Goal: Obtain resource: Download file/media

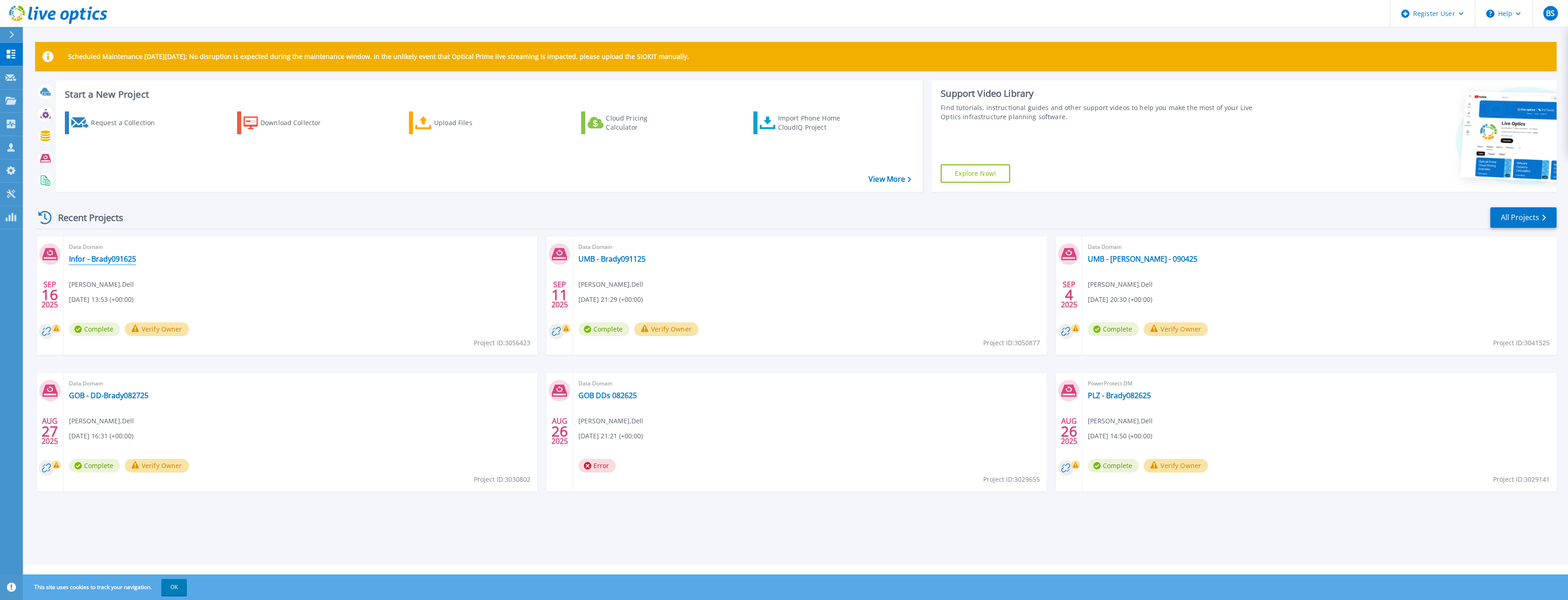
click at [83, 261] on link "Infor - Brady091625" at bounding box center [102, 259] width 67 height 9
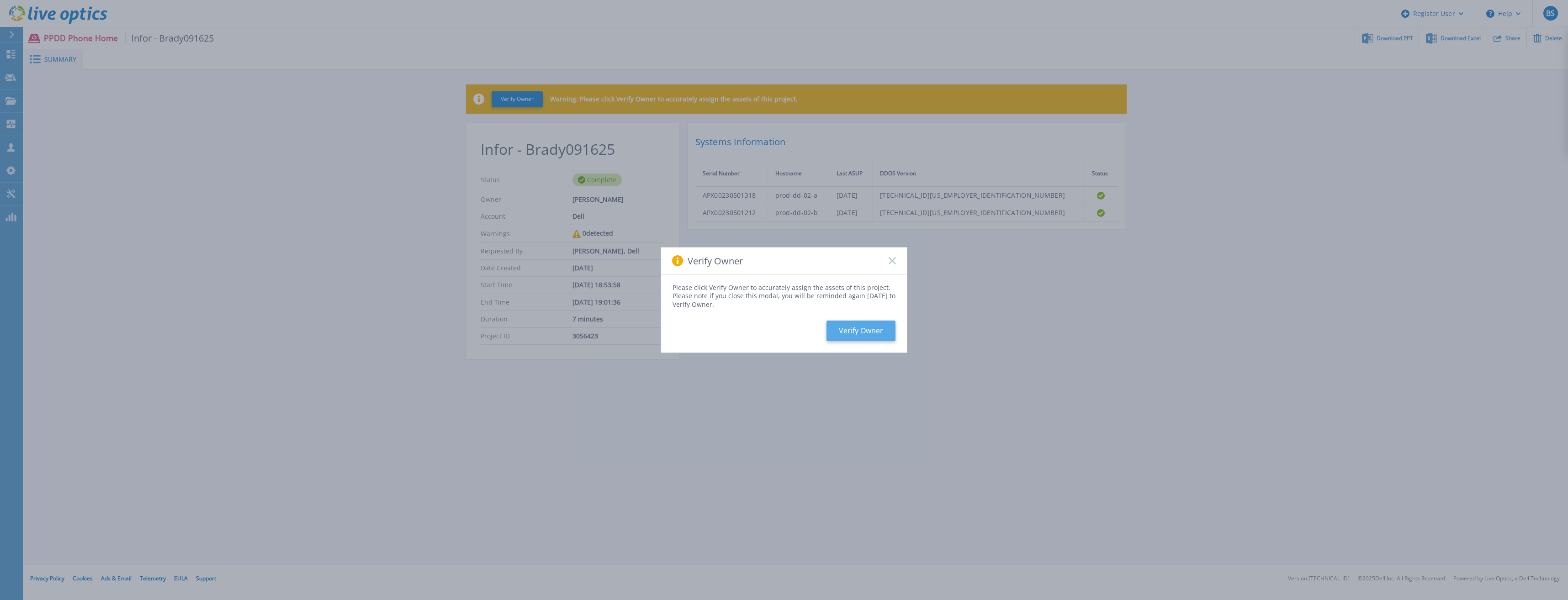
click at [871, 328] on button "Verify Owner" at bounding box center [861, 331] width 69 height 20
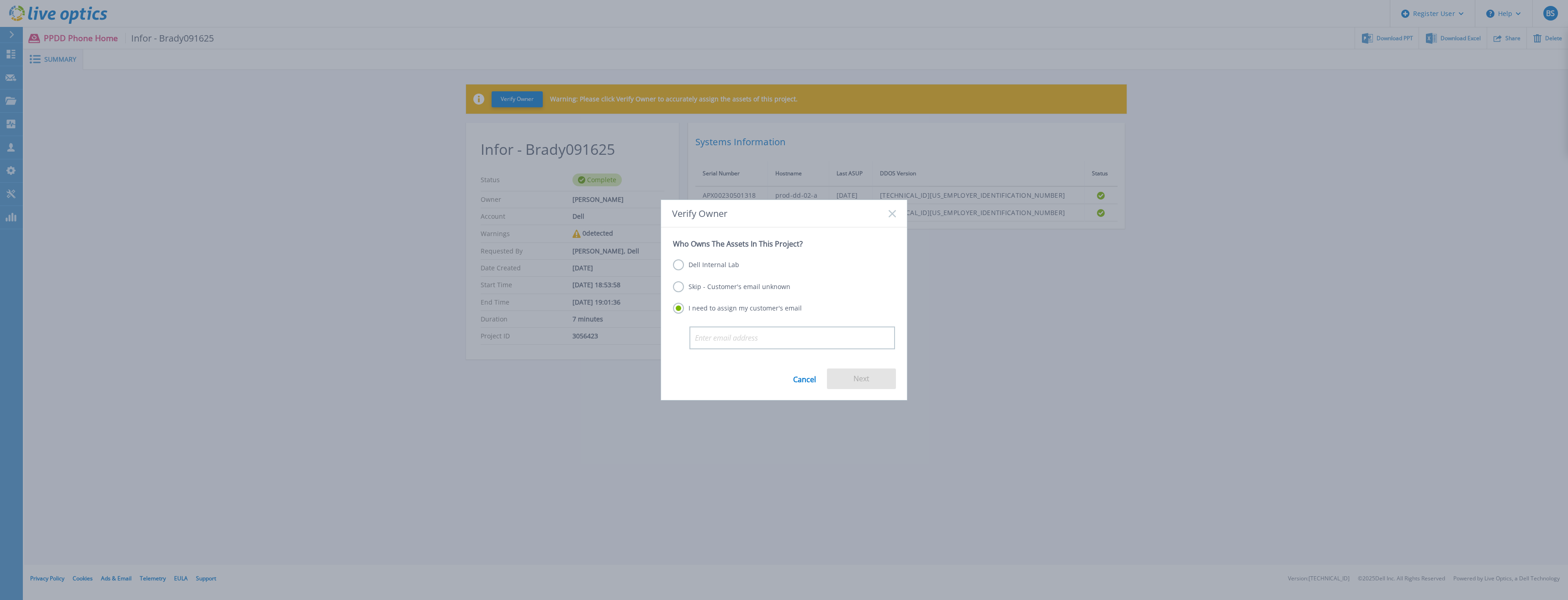
click at [734, 289] on label "Skip - Customer's email unknown" at bounding box center [731, 287] width 118 height 11
click at [0, 0] on input "Skip - Customer's email unknown" at bounding box center [0, 0] width 0 height 0
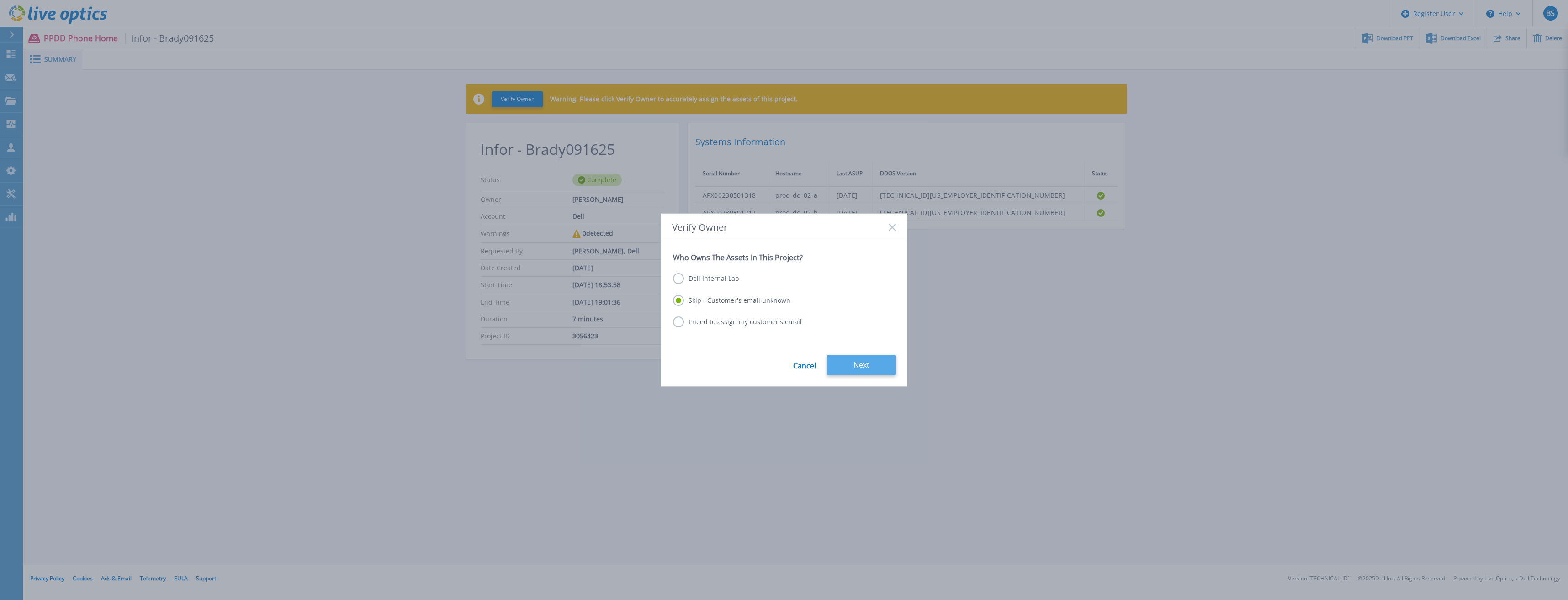
click at [866, 363] on button "Next" at bounding box center [861, 365] width 69 height 20
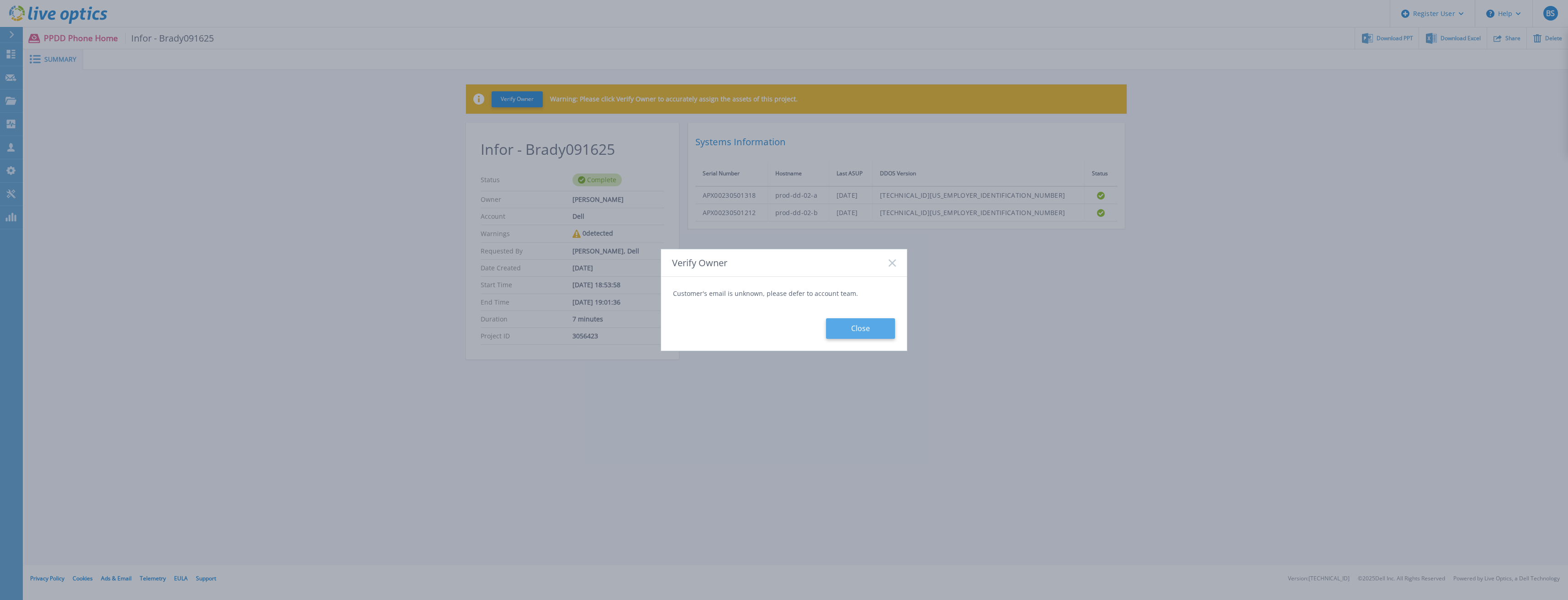
click at [871, 336] on button "Close" at bounding box center [861, 328] width 69 height 20
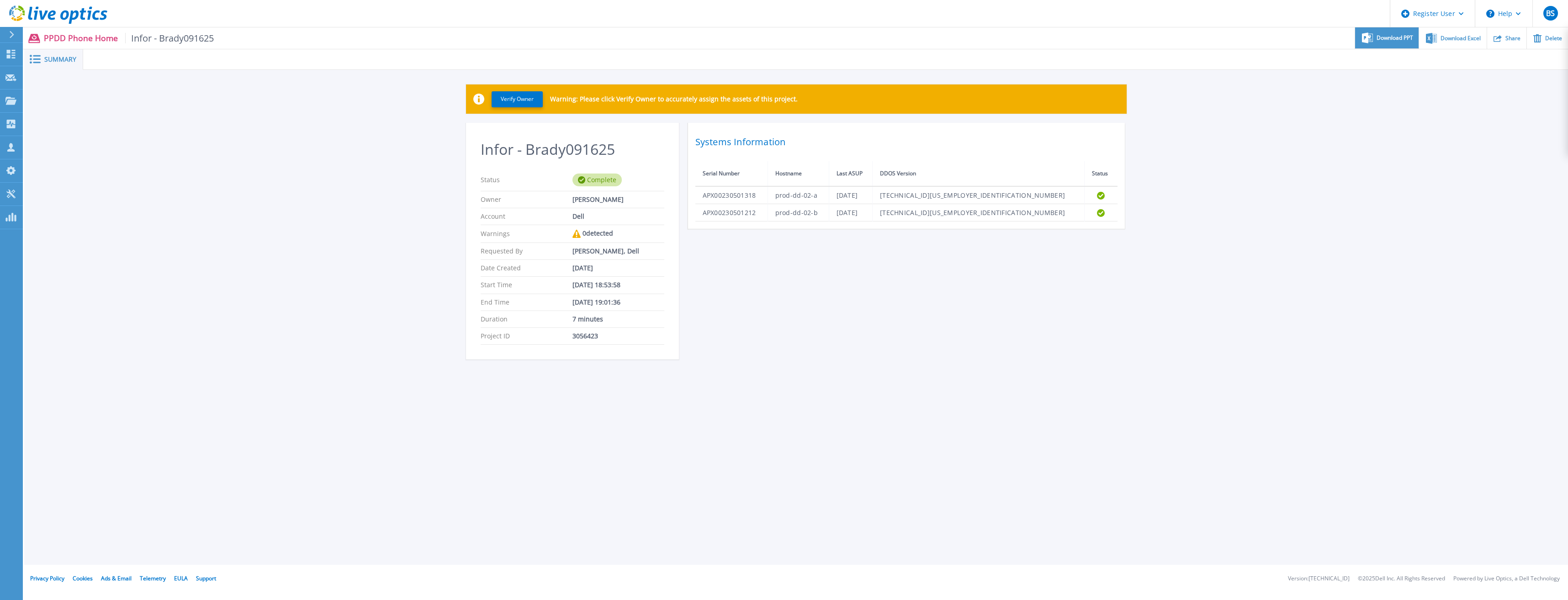
click at [1404, 43] on div "Download PPT" at bounding box center [1386, 38] width 63 height 22
